Goal: Information Seeking & Learning: Compare options

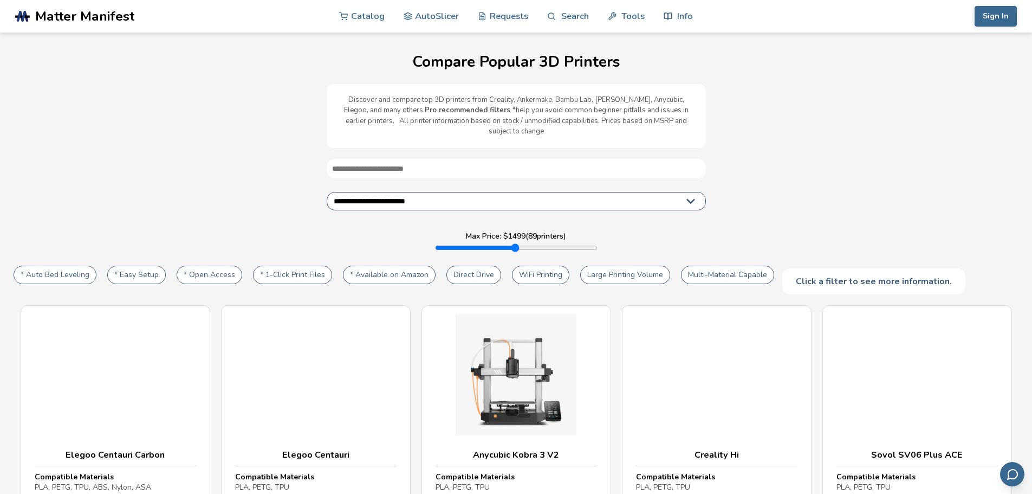
select select "**********"
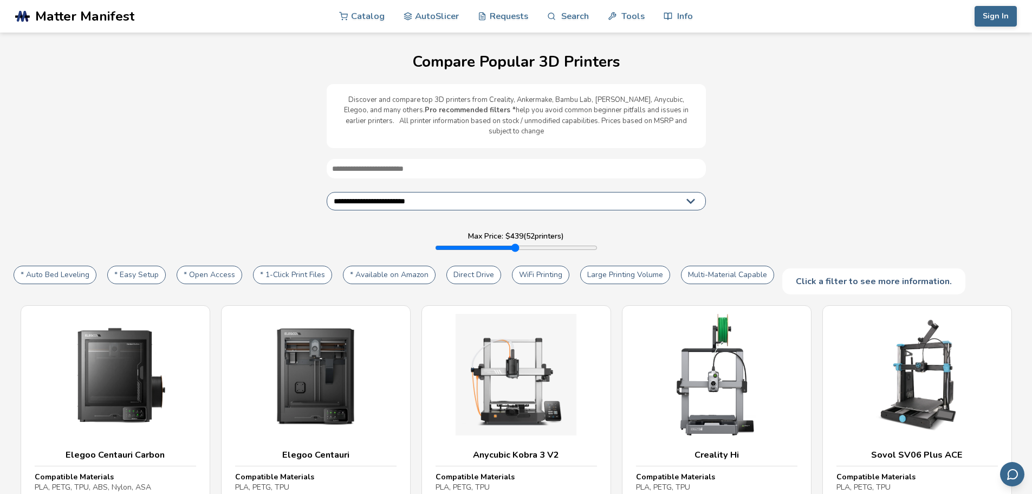
drag, startPoint x: 587, startPoint y: 236, endPoint x: 472, endPoint y: 231, distance: 115.6
type input "***"
click at [472, 243] on input "range" at bounding box center [516, 247] width 163 height 9
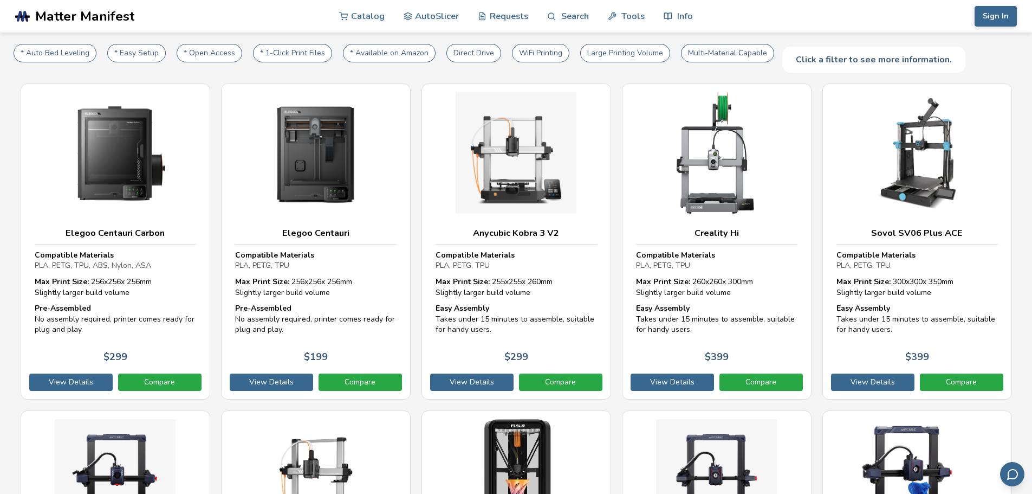
scroll to position [217, 0]
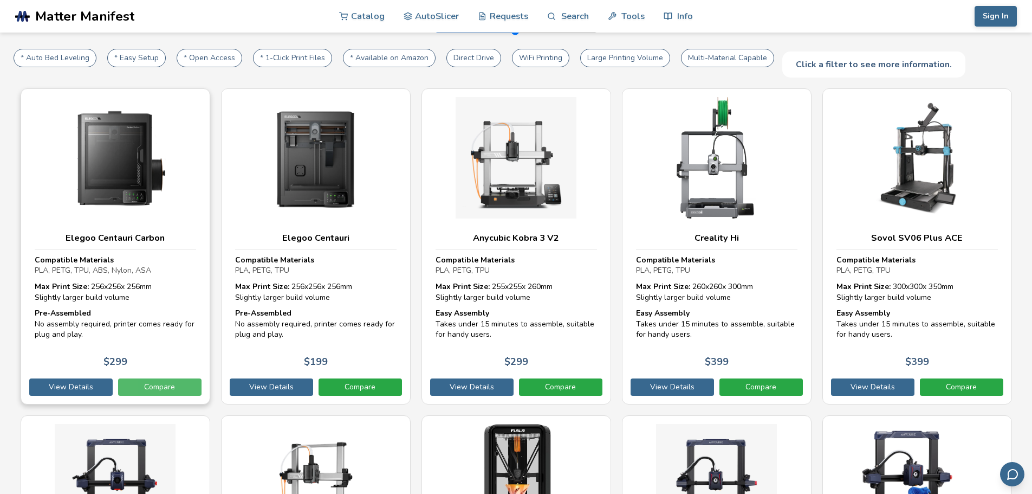
click at [173, 378] on link "Compare" at bounding box center [159, 386] width 83 height 17
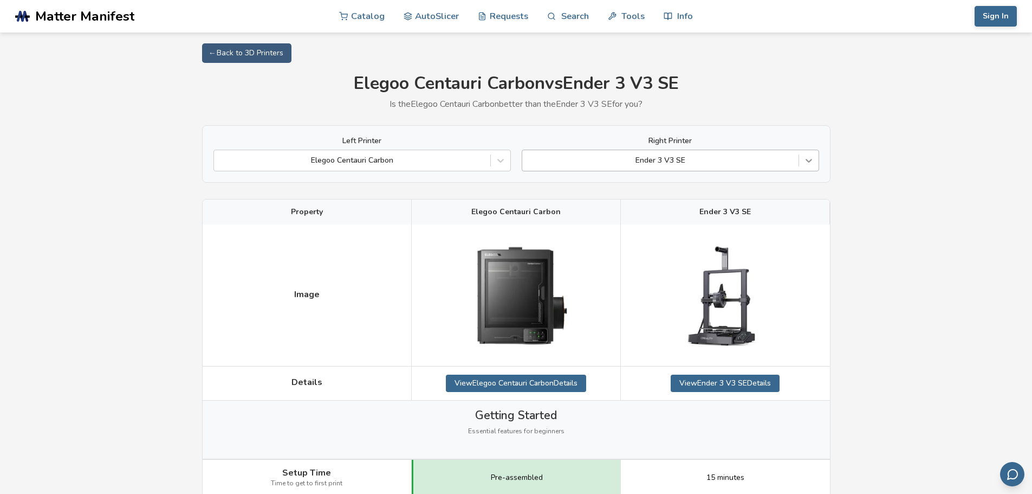
click at [813, 161] on icon at bounding box center [809, 160] width 11 height 11
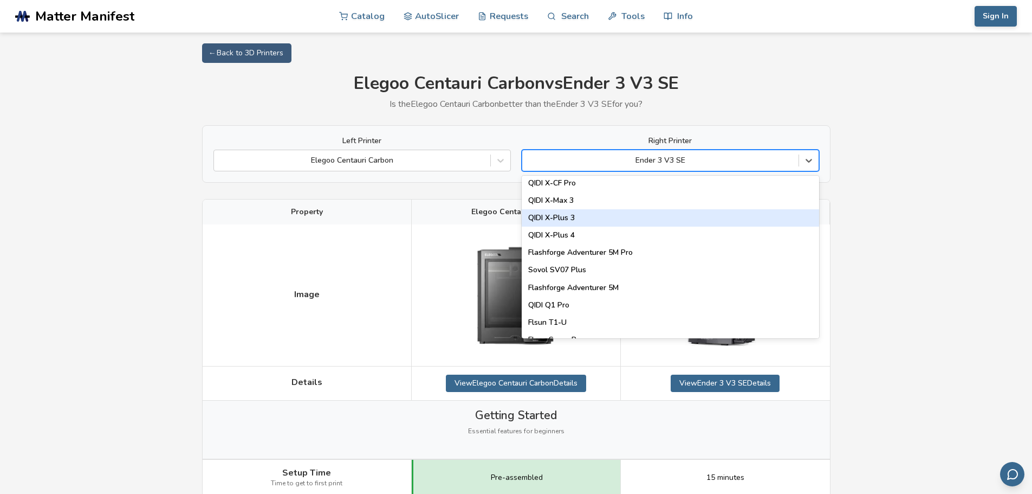
scroll to position [1246, 0]
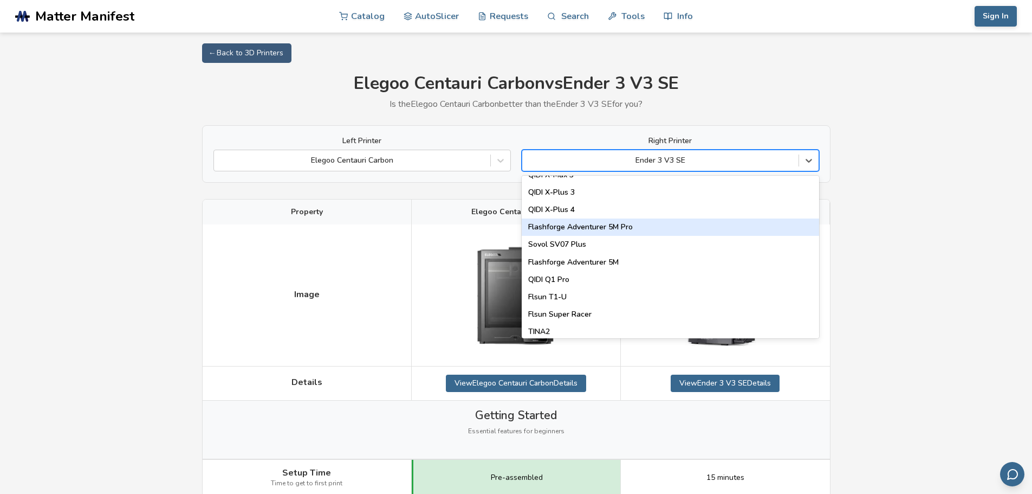
click at [675, 228] on div "Flashforge Adventurer 5M Pro" at bounding box center [671, 226] width 298 height 17
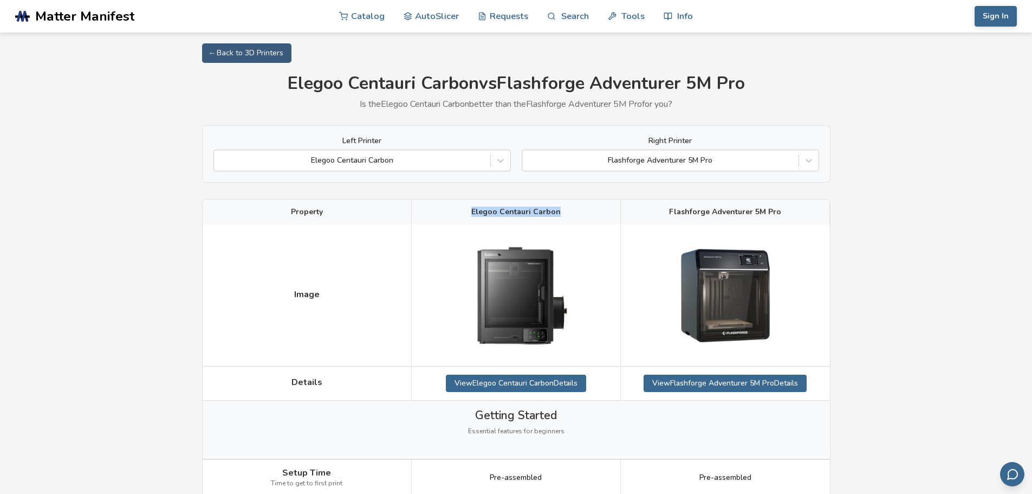
drag, startPoint x: 560, startPoint y: 209, endPoint x: 470, endPoint y: 212, distance: 89.5
click at [470, 212] on div "Elegoo Centauri Carbon" at bounding box center [516, 211] width 209 height 25
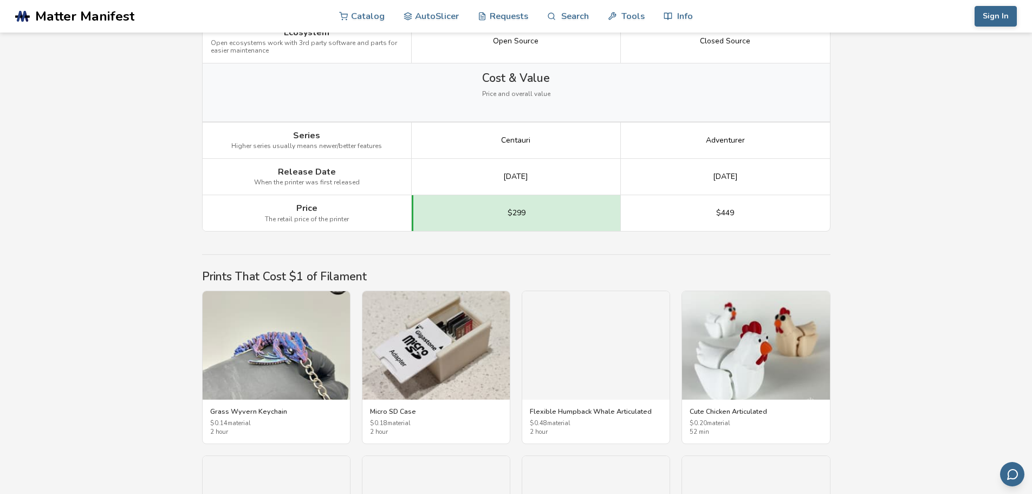
scroll to position [1463, 0]
